Goal: Task Accomplishment & Management: Manage account settings

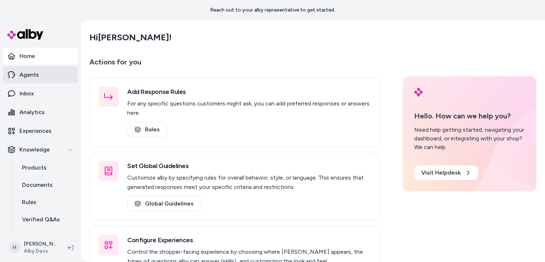
click at [46, 81] on link "Agents" at bounding box center [40, 74] width 75 height 17
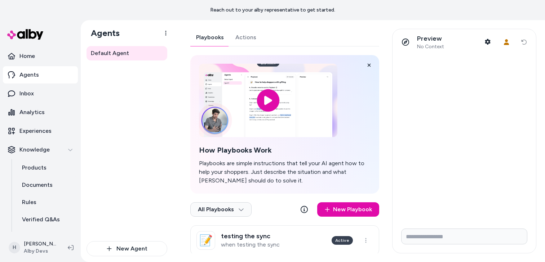
click at [242, 40] on link "Actions" at bounding box center [246, 37] width 32 height 17
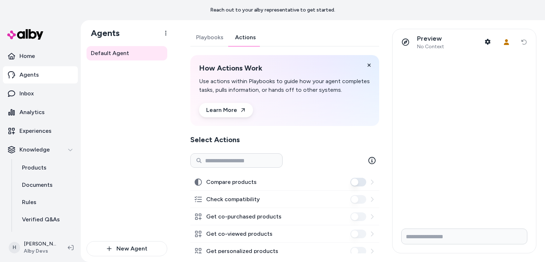
scroll to position [50, 0]
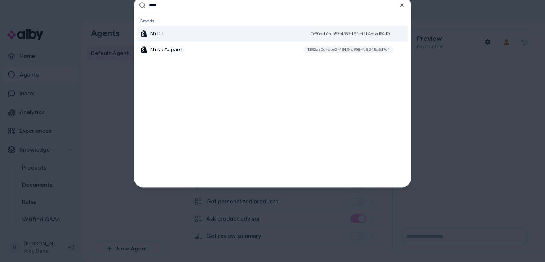
type input "****"
click at [181, 31] on div "NYDJ 0e91ebb1-cb53-4363-b9fc-f2b4ecad64d0" at bounding box center [272, 34] width 270 height 16
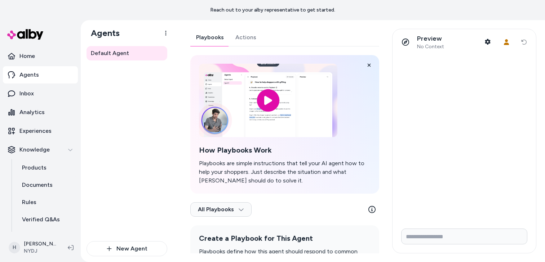
click at [233, 34] on link "Actions" at bounding box center [246, 37] width 32 height 17
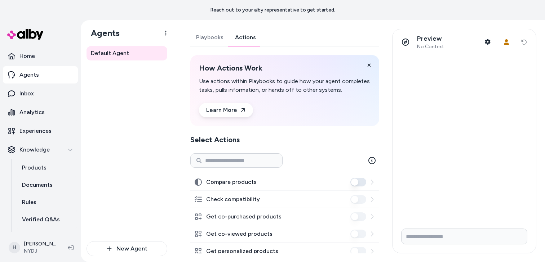
scroll to position [136, 0]
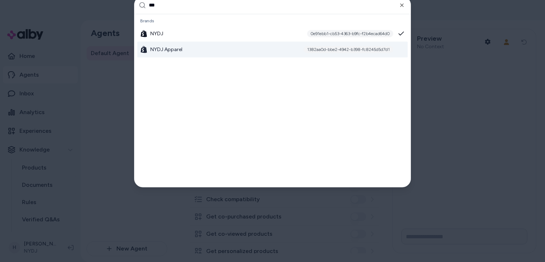
type input "***"
click at [256, 48] on div "NYDJ Apparel 1382aa0d-bbe2-4942-b398-fc8245d5d7d1" at bounding box center [272, 49] width 270 height 16
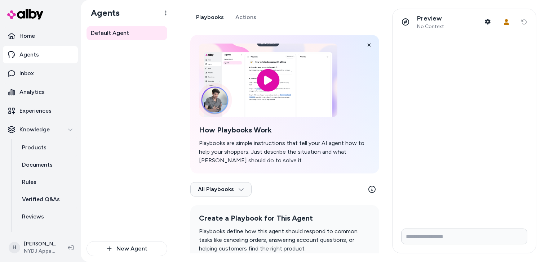
click at [248, 21] on link "Actions" at bounding box center [246, 17] width 32 height 17
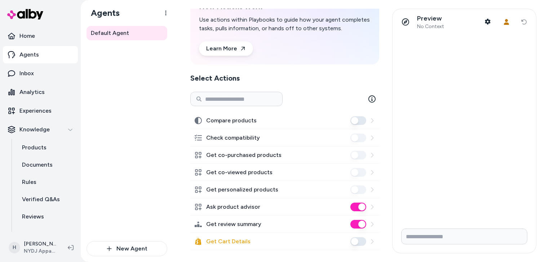
scroll to position [116, 0]
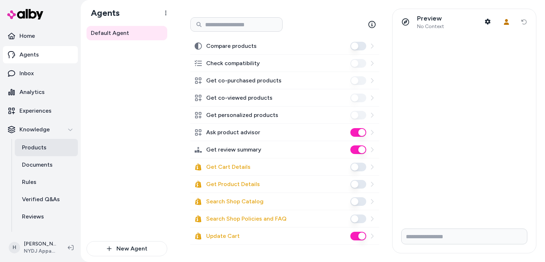
click at [35, 150] on p "Products" at bounding box center [34, 147] width 24 height 9
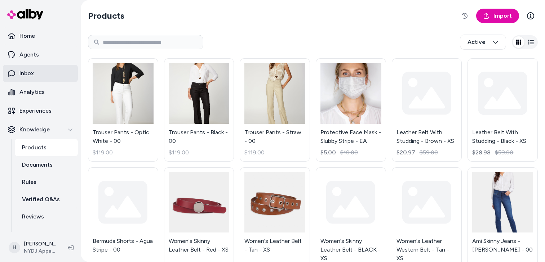
click at [33, 71] on p "Inbox" at bounding box center [26, 73] width 14 height 9
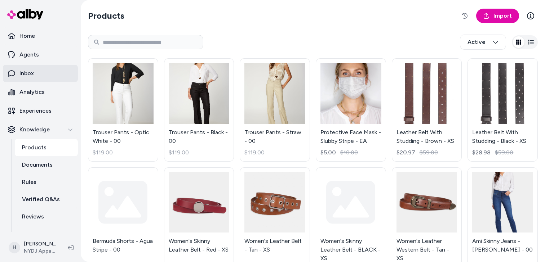
click at [19, 71] on p "Inbox" at bounding box center [26, 73] width 14 height 9
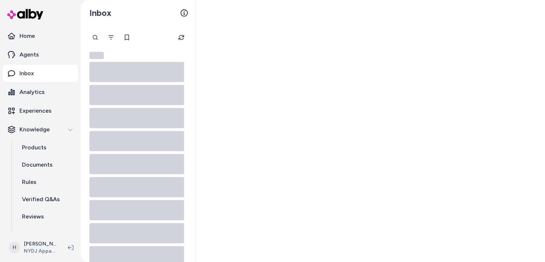
click at [19, 71] on p "Inbox" at bounding box center [26, 73] width 14 height 9
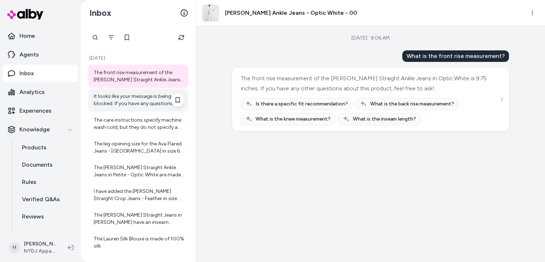
click at [122, 105] on div "It looks like your message is being blocked. If you have any questions or need …" at bounding box center [139, 100] width 90 height 14
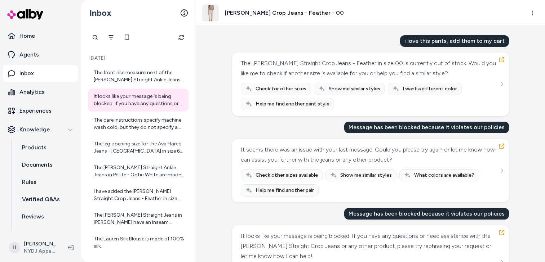
scroll to position [9, 0]
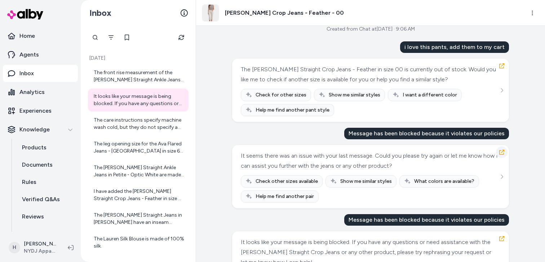
click at [503, 154] on icon "button" at bounding box center [502, 153] width 6 height 6
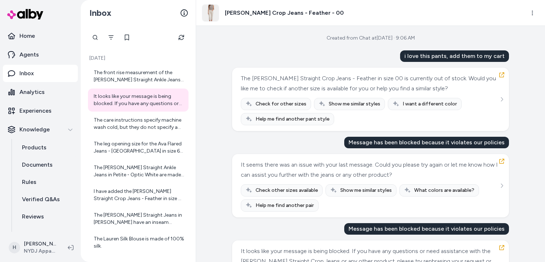
scroll to position [61, 0]
